Goal: Find specific page/section: Find specific page/section

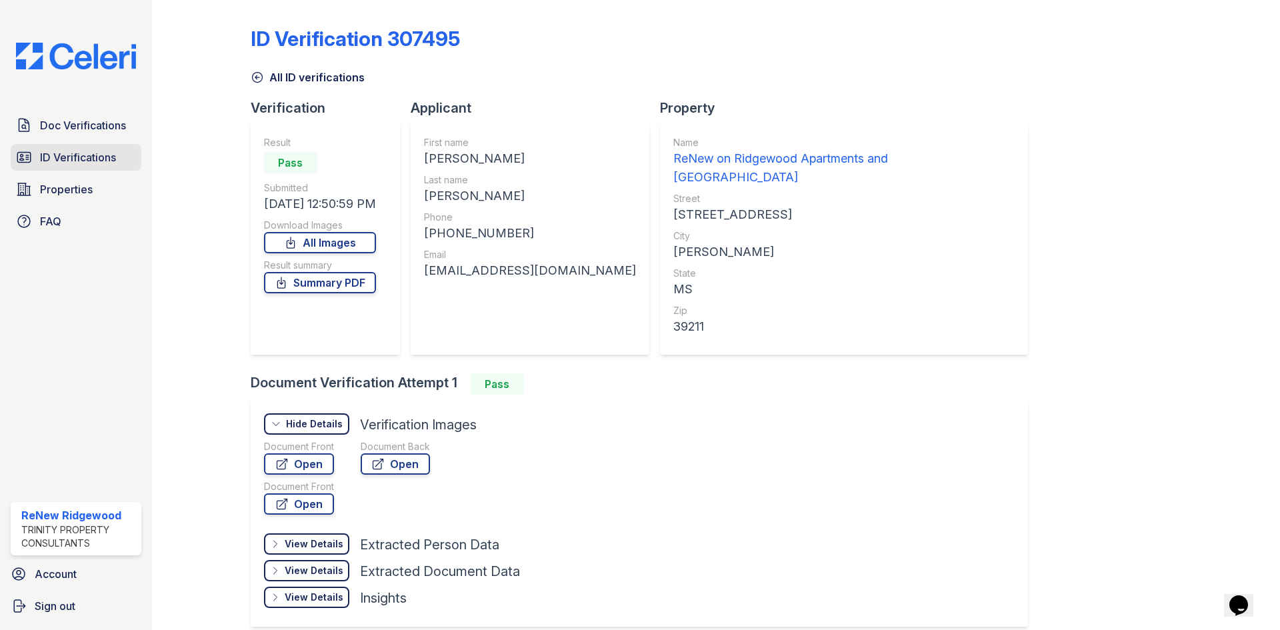
click at [63, 153] on span "ID Verifications" at bounding box center [78, 157] width 76 height 16
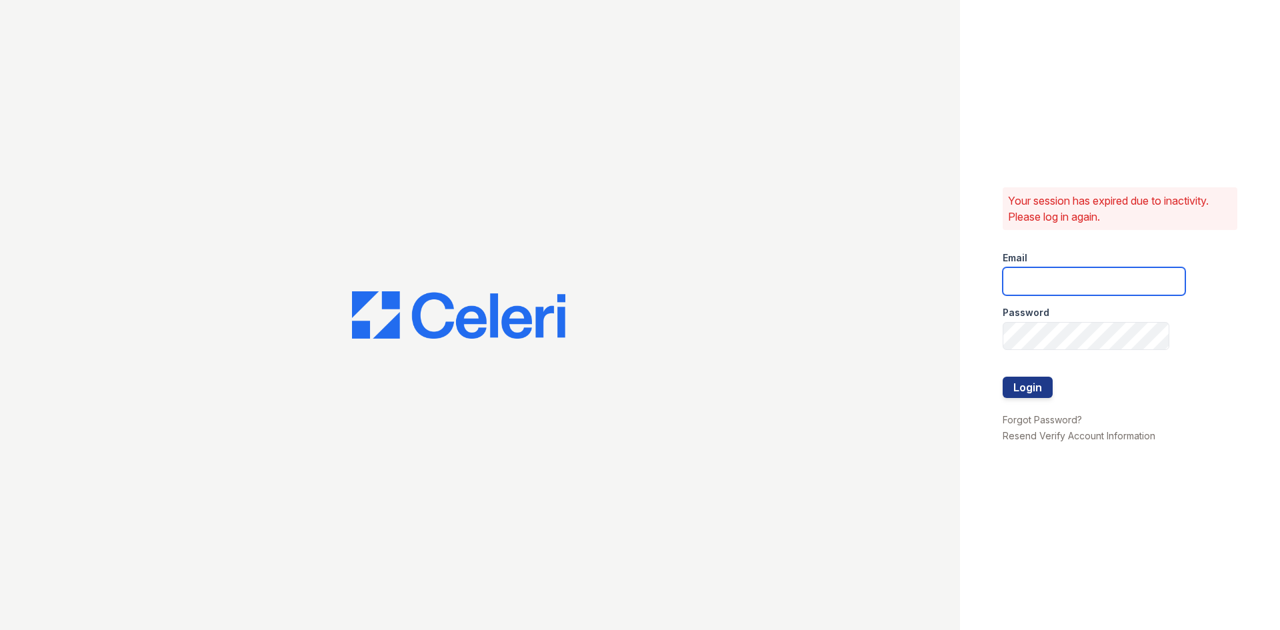
type input "renewonridgewoodtemp@trinity-pm.com"
click at [1040, 389] on button "Login" at bounding box center [1028, 387] width 50 height 21
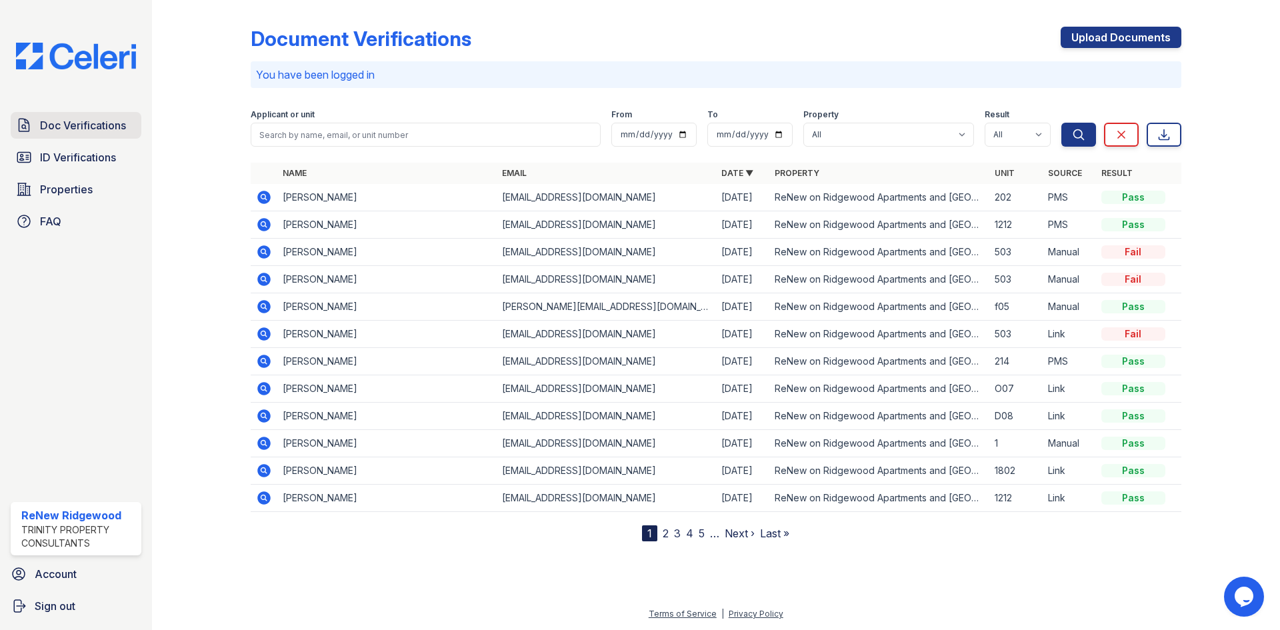
click at [96, 121] on span "Doc Verifications" at bounding box center [83, 125] width 86 height 16
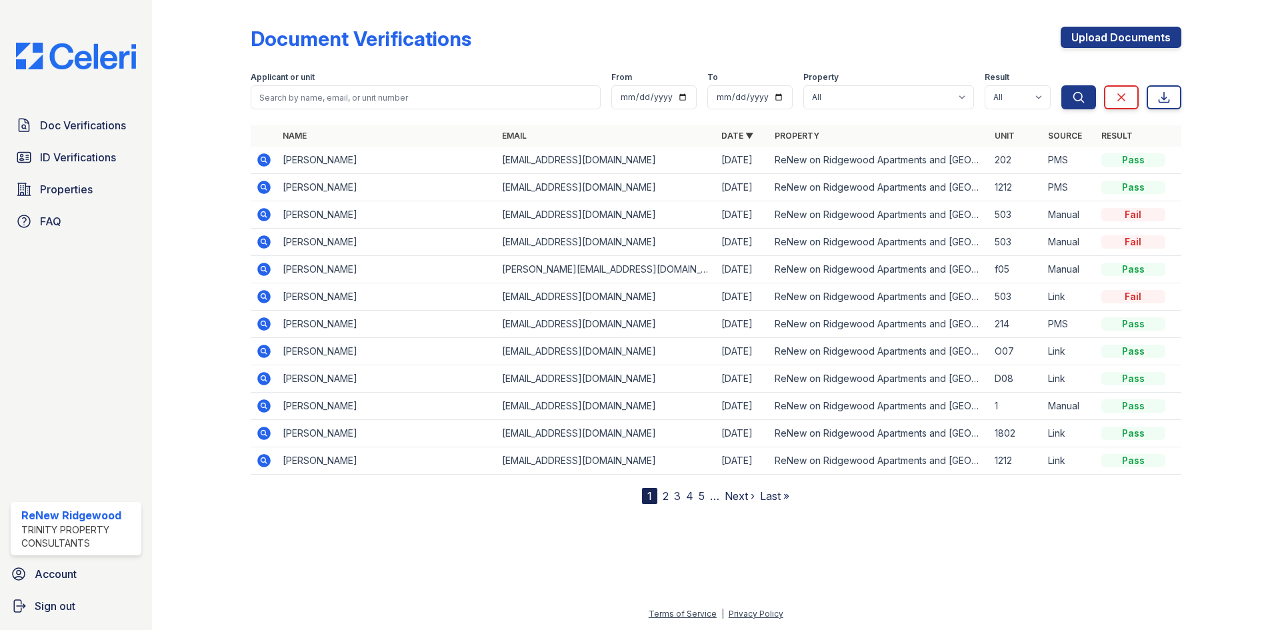
click at [259, 323] on icon at bounding box center [263, 323] width 13 height 13
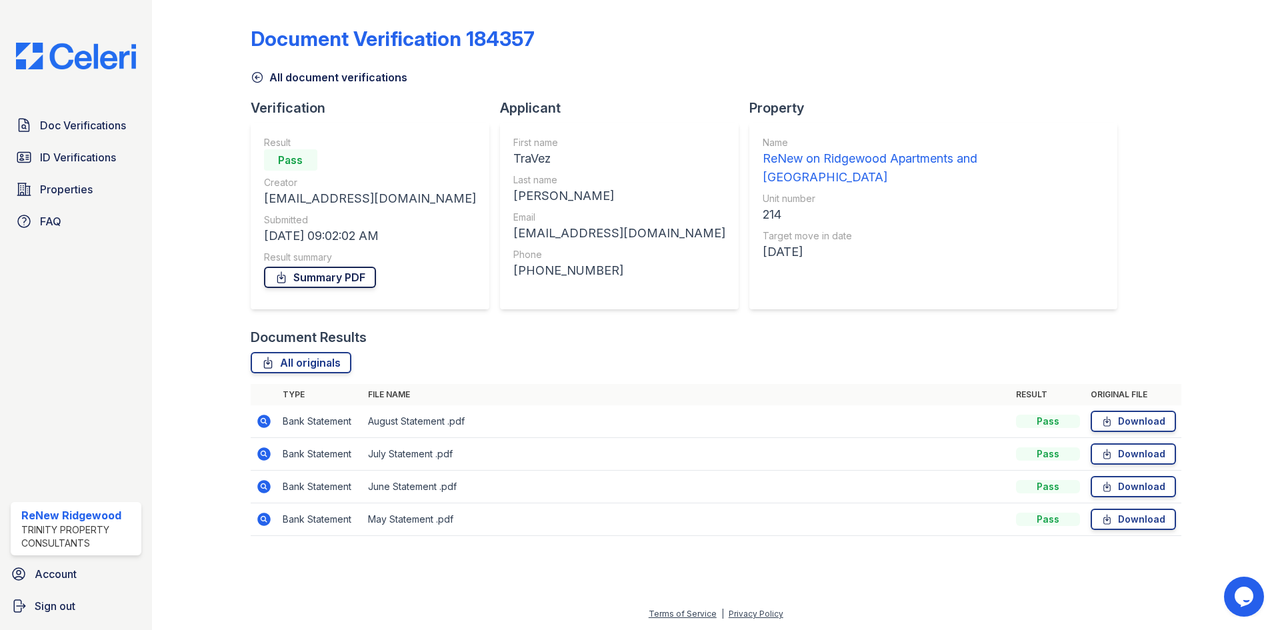
click at [353, 272] on link "Summary PDF" at bounding box center [320, 277] width 112 height 21
